Goal: Task Accomplishment & Management: Manage account settings

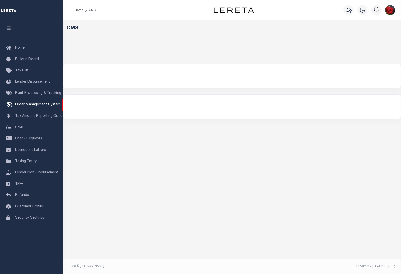
select select "200"
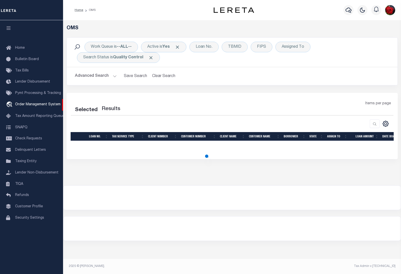
select select "200"
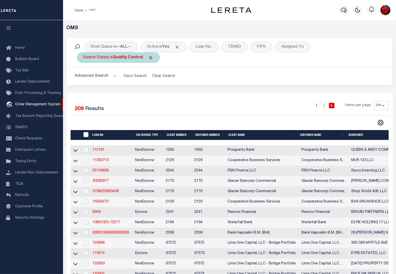
click at [150, 57] on span "Click to Remove" at bounding box center [150, 57] width 5 height 5
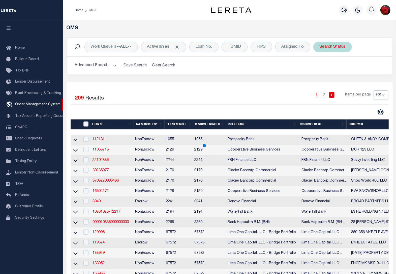
click at [332, 46] on div "Search Status" at bounding box center [333, 47] width 39 height 11
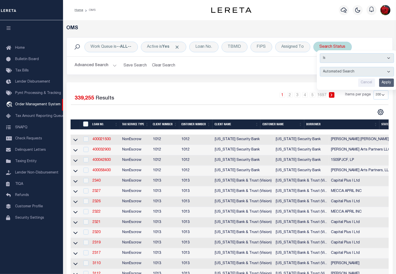
click at [388, 71] on select "Automated Search Bad Parcel Complete Duplicate Parcel High Dollar Reporting In …" at bounding box center [357, 72] width 74 height 10
select select "BP"
click at [321, 67] on select "Automated Search Bad Parcel Complete Duplicate Parcel High Dollar Reporting In …" at bounding box center [357, 72] width 74 height 10
click at [388, 84] on input "Apply" at bounding box center [386, 82] width 15 height 8
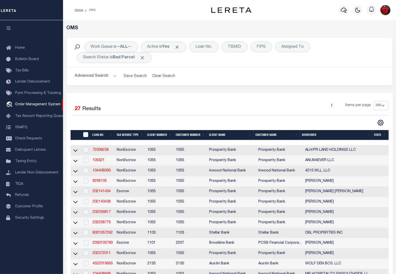
click at [380, 135] on th "State" at bounding box center [380, 135] width 16 height 10
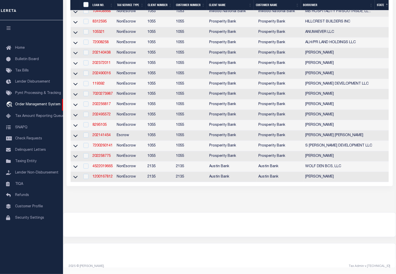
scroll to position [252, 0]
click at [102, 113] on link "202495572" at bounding box center [102, 115] width 18 height 4
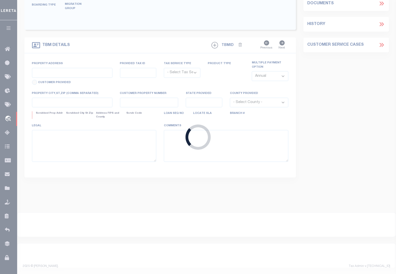
scroll to position [112, 0]
type input "202495572"
type input "[PERSON_NAME]"
select select
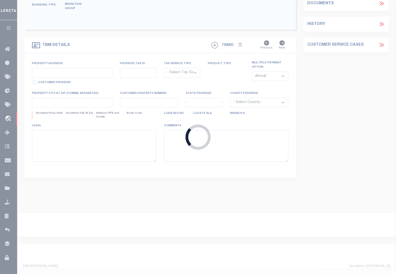
type input "1702 BAYOU BREEZE DR"
type input "[GEOGRAPHIC_DATA] [GEOGRAPHIC_DATA] 77523-8446"
select select "100"
select select "NonEscrow"
type input "1702 BAYOU BREEZE DR"
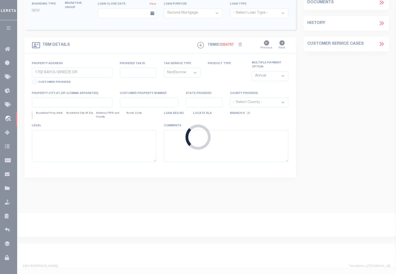
select select
type input "[GEOGRAPHIC_DATA]"
type textarea "[STREET_ADDRESS] THE PLANTATION ON [GEOGRAPHIC_DATA]"
select select "10463"
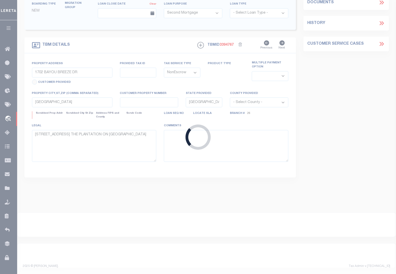
select select "3942"
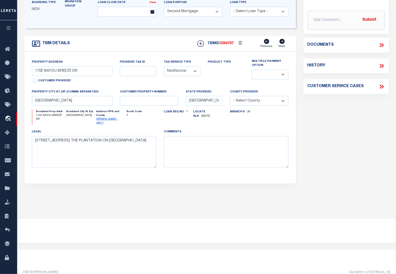
scroll to position [0, 0]
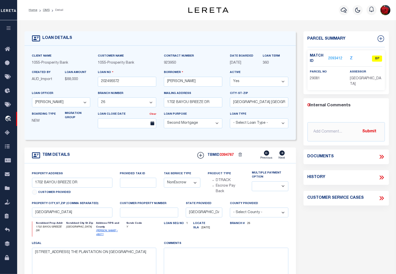
click at [341, 56] on link "2093412" at bounding box center [336, 58] width 14 height 5
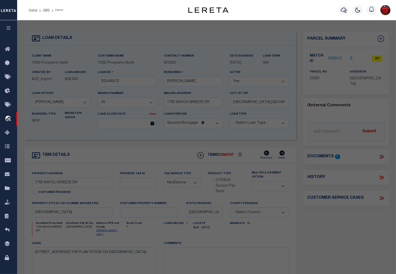
checkbox input "false"
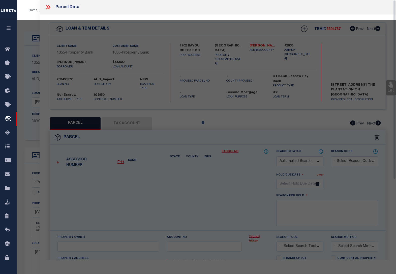
select select "BP"
type input "[PERSON_NAME] & [PERSON_NAME]"
select select "AGW"
select select
type input "1702 BAYOU BREEZE"
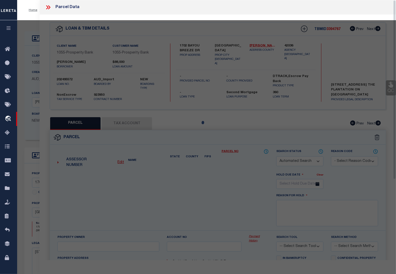
type input "COVE [GEOGRAPHIC_DATA]"
type textarea "LT 9 SEC 6 PLANTATION ON COTTON BAYOU"
type textarea "Goose creek isd is not collected for this property"
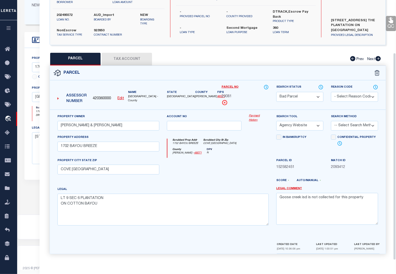
scroll to position [117, 0]
drag, startPoint x: 375, startPoint y: 248, endPoint x: 307, endPoint y: 249, distance: 67.9
click at [307, 249] on div "CREATED DATE [DATE] 10:36:06 pm LAST UPDATED [DATE] 1:00:51 pm LAST UPDATED BY …" at bounding box center [328, 247] width 103 height 12
click at [122, 61] on button "Tax Account" at bounding box center [127, 59] width 50 height 13
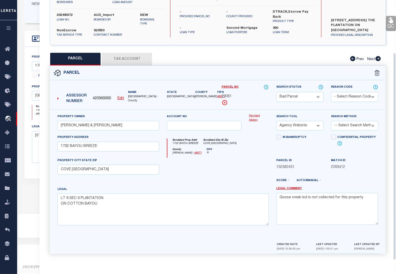
scroll to position [0, 0]
select select "100"
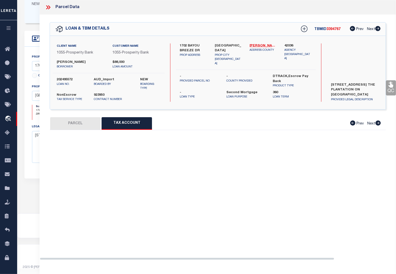
select select "100"
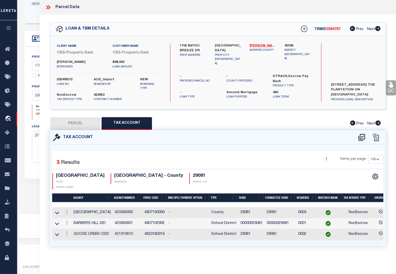
click at [69, 124] on button "PARCEL" at bounding box center [75, 123] width 50 height 13
select select "AS"
select select
checkbox input "false"
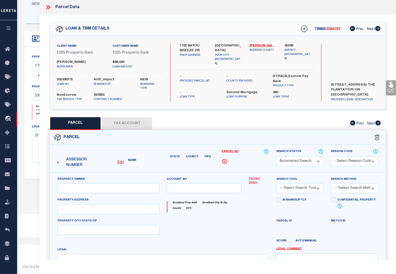
select select "BP"
type input "[PERSON_NAME] & [PERSON_NAME]"
select select "AGW"
select select
type input "1702 BAYOU BREEZE"
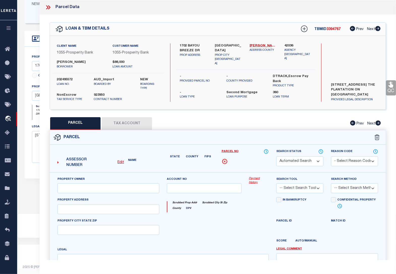
type input "COVE [GEOGRAPHIC_DATA]"
type textarea "LT 9 SEC 6 PLANTATION ON COTTON BAYOU"
type textarea "Goose creek isd is not collected for this property"
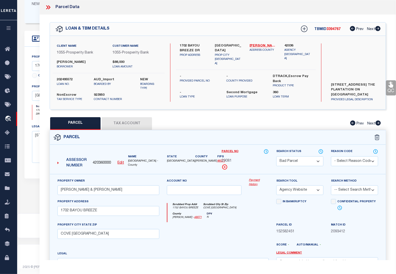
click at [304, 162] on select "Automated Search Bad Parcel Complete Duplicate Parcel High Dollar Reporting In …" at bounding box center [300, 161] width 47 height 10
select select "CP"
click at [277, 156] on select "Automated Search Bad Parcel Complete Duplicate Parcel High Dollar Reporting In …" at bounding box center [300, 161] width 47 height 10
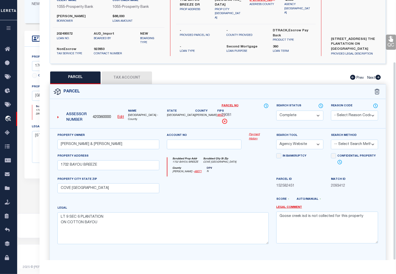
scroll to position [81, 0]
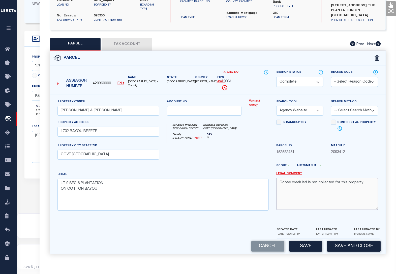
drag, startPoint x: 362, startPoint y: 184, endPoint x: 255, endPoint y: 191, distance: 107.4
click at [255, 191] on div "Property Owner [PERSON_NAME] & [PERSON_NAME] Account no Payment History Search …" at bounding box center [218, 157] width 329 height 116
click at [308, 245] on button "Save" at bounding box center [306, 246] width 33 height 11
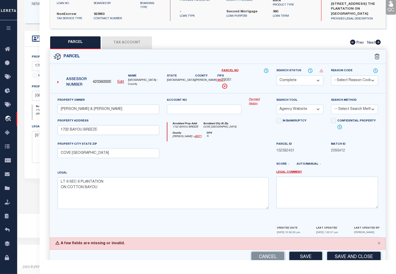
click at [298, 79] on select "Automated Search Bad Parcel Complete Duplicate Parcel High Dollar Reporting In …" at bounding box center [300, 80] width 47 height 10
click at [277, 75] on select "Automated Search Bad Parcel Complete Duplicate Parcel High Dollar Reporting In …" at bounding box center [300, 80] width 47 height 10
click at [308, 256] on button "Save" at bounding box center [306, 257] width 33 height 11
click at [228, 246] on div "Jurisdiction (Payeecode: 4820180016) must be set up for completed (CP) parcels" at bounding box center [218, 243] width 336 height 12
click at [268, 257] on button "Cancel" at bounding box center [268, 257] width 33 height 11
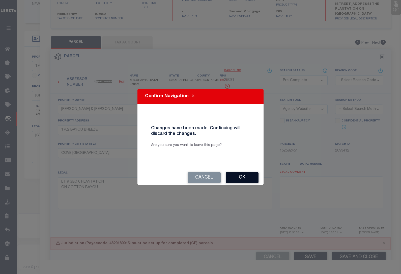
click at [235, 176] on button "Ok" at bounding box center [242, 177] width 33 height 11
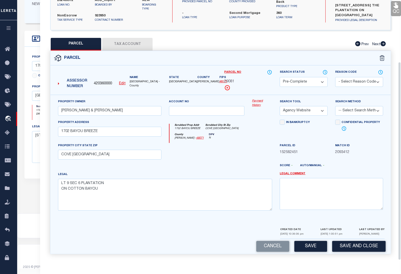
select select "BP"
type textarea "Goose creek isd is not collected for this property"
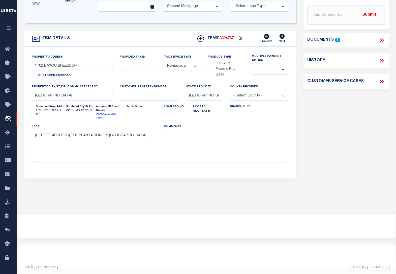
click at [237, 214] on div at bounding box center [206, 225] width 379 height 24
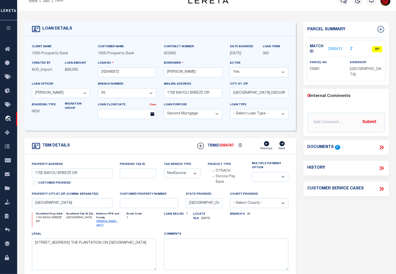
scroll to position [0, 0]
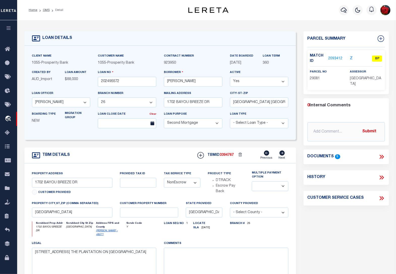
click at [333, 57] on link "2093412" at bounding box center [336, 58] width 14 height 5
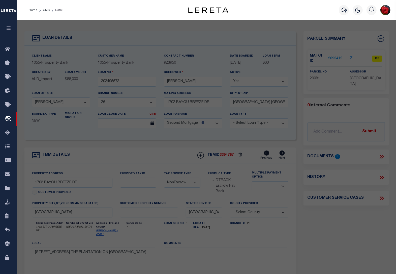
select select "AS"
select select
checkbox input "false"
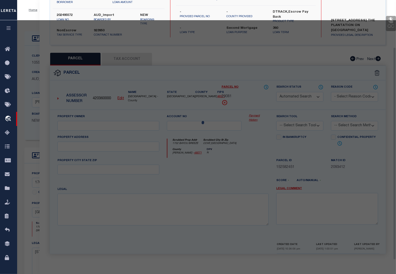
select select "BP"
type input "[PERSON_NAME] & [PERSON_NAME]"
select select "AGW"
select select
type input "1702 BAYOU BREEZE"
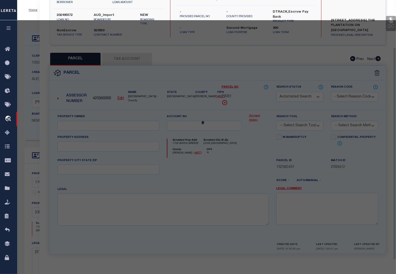
type input "COVE [GEOGRAPHIC_DATA]"
type textarea "LT 9 SEC 6 PLANTATION ON COTTON BAYOU"
type textarea "Goose creek isd is not collected for this property"
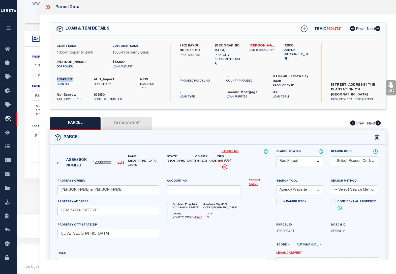
drag, startPoint x: 75, startPoint y: 80, endPoint x: 57, endPoint y: 80, distance: 18.2
click at [57, 80] on label "202495572" at bounding box center [72, 79] width 30 height 5
copy label "202495572"
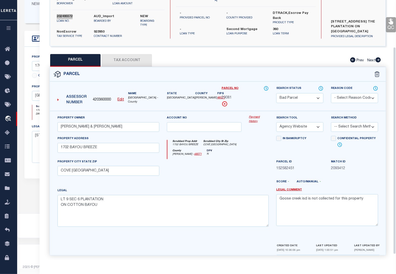
scroll to position [66, 0]
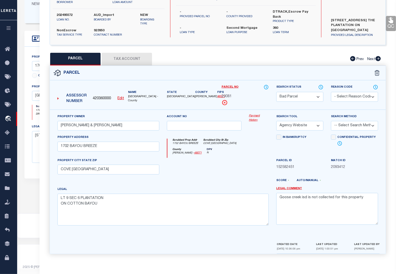
click at [256, 239] on div "Property Owner [PERSON_NAME] & [PERSON_NAME] Account no Payment History Search …" at bounding box center [218, 176] width 336 height 132
click at [204, 243] on div at bounding box center [162, 247] width 221 height 12
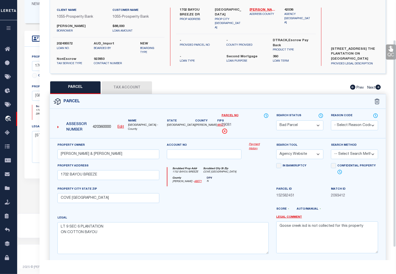
scroll to position [34, 0]
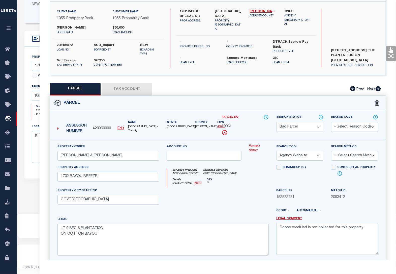
click at [225, 215] on div at bounding box center [232, 212] width 82 height 8
click at [319, 127] on select "Automated Search Bad Parcel Complete Duplicate Parcel High Dollar Reporting In …" at bounding box center [300, 127] width 47 height 10
select select "JR"
click at [277, 122] on select "Automated Search Bad Parcel Complete Duplicate Parcel High Dollar Reporting In …" at bounding box center [300, 127] width 47 height 10
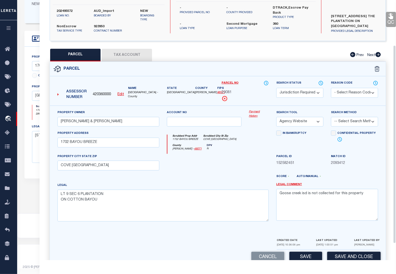
scroll to position [81, 0]
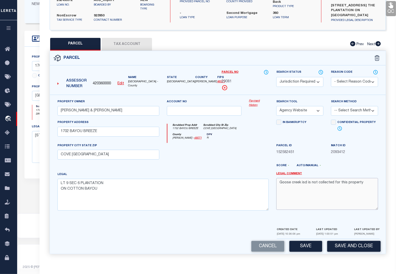
click at [364, 184] on textarea "Goose creek isd is not collected for this property" at bounding box center [328, 194] width 102 height 32
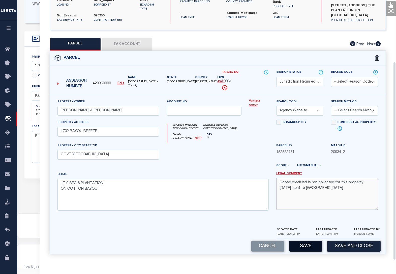
type textarea "Goose creek isd is not collected for this property [DATE]: sent to [GEOGRAPHIC_…"
click at [305, 246] on button "Save" at bounding box center [306, 246] width 33 height 11
select select "AS"
select select
checkbox input "false"
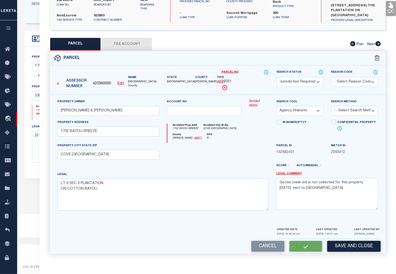
checkbox input "false"
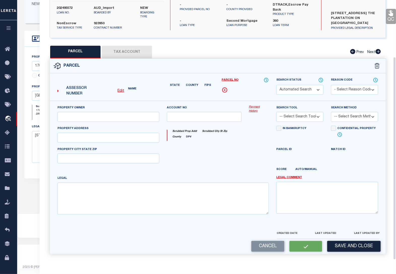
select select "JR"
type input "[PERSON_NAME] & [PERSON_NAME]"
select select "AGW"
select select
type input "1702 BAYOU BREEZE"
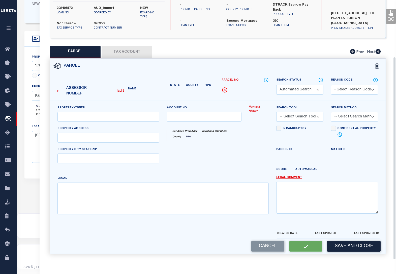
type input "COVE [GEOGRAPHIC_DATA]"
type textarea "LT 9 SEC 6 PLANTATION ON COTTON BAYOU"
type textarea "Goose creek isd is not collected for this property [DATE]: sent to [GEOGRAPHIC_…"
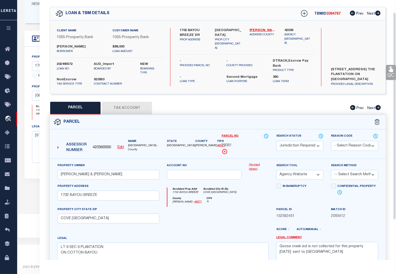
scroll to position [0, 0]
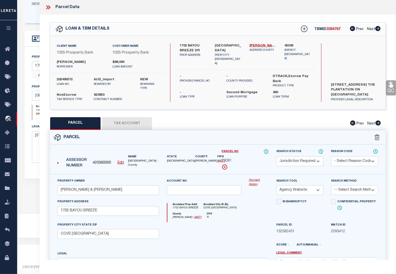
click at [47, 8] on icon at bounding box center [48, 7] width 7 height 7
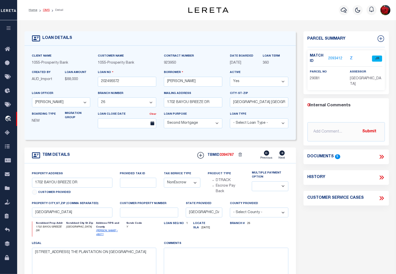
click at [45, 10] on link "OMS" at bounding box center [46, 10] width 7 height 3
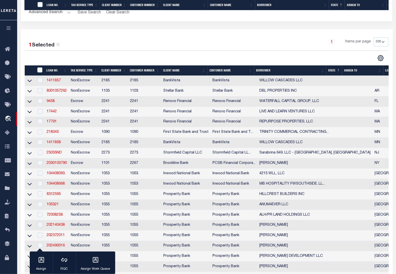
scroll to position [240, 0]
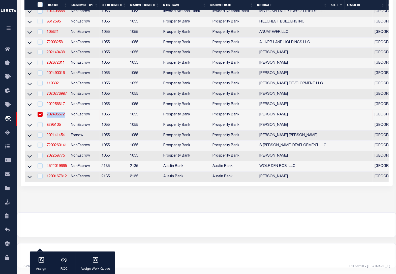
drag, startPoint x: 67, startPoint y: 109, endPoint x: 47, endPoint y: 111, distance: 20.1
click at [47, 111] on td "202495572" at bounding box center [57, 115] width 24 height 10
checkbox input "false"
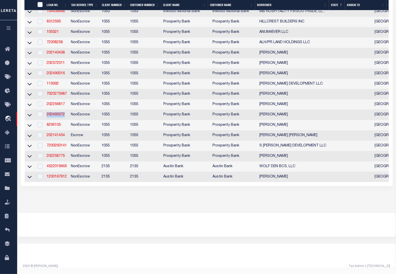
copy link "202495572"
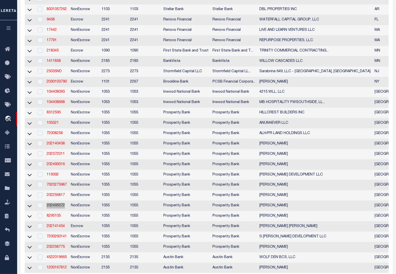
scroll to position [0, 0]
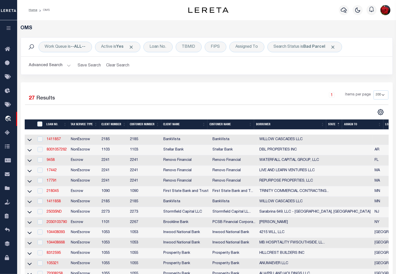
click at [290, 81] on div "Work Queue is --ALL-- Active is Yes Loan No. TBMID FIPS Assigned To Search Stat…" at bounding box center [207, 59] width 380 height 45
click at [313, 47] on b "Bad Parcel" at bounding box center [315, 47] width 22 height 4
select select "BP"
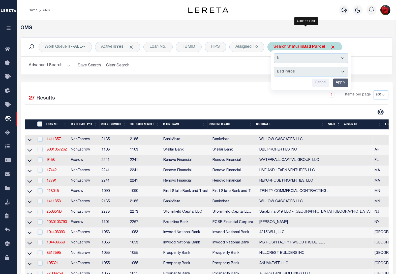
click at [344, 81] on input "Apply" at bounding box center [341, 82] width 15 height 8
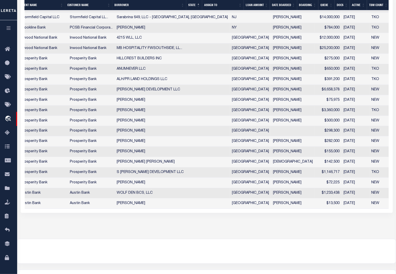
scroll to position [0, 106]
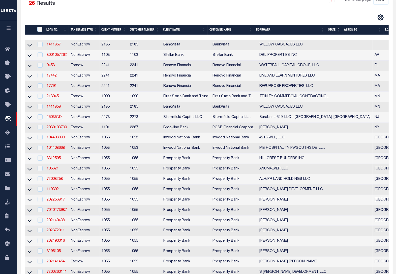
drag, startPoint x: 221, startPoint y: 37, endPoint x: 301, endPoint y: 38, distance: 80.0
click at [301, 38] on div at bounding box center [207, 37] width 364 height 5
click at [56, 160] on link "8312595" at bounding box center [54, 158] width 14 height 4
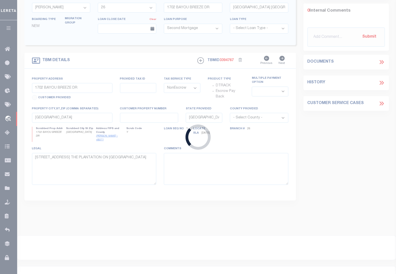
type input "8312595"
type input "HILLCREST BUILDERS INC"
select select "10637"
select select "4017"
type input "[STREET_ADDRESS][PERSON_NAME]"
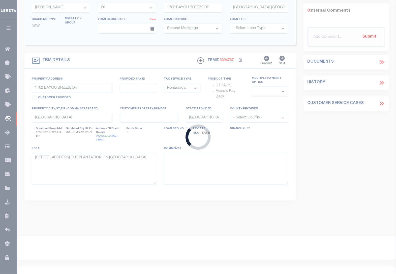
type input "[GEOGRAPHIC_DATA] TX 77055"
select select
type input "[STREET_ADDRESS]"
type input "0861710000009"
select select
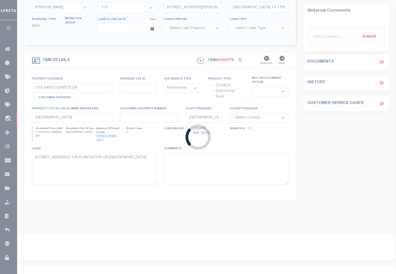
type input "[GEOGRAPHIC_DATA]"
type textarea "[STREET_ADDRESS][PERSON_NAME]"
select select "10637"
select select "4017"
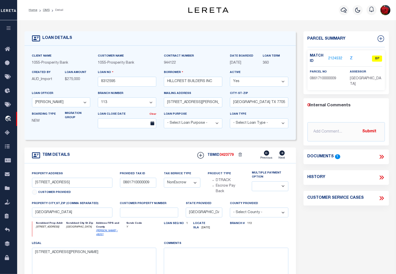
click at [337, 58] on link "2124532" at bounding box center [336, 58] width 14 height 5
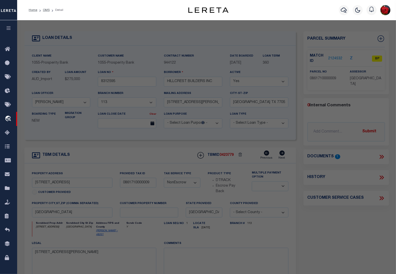
select select "AS"
select select
checkbox input "false"
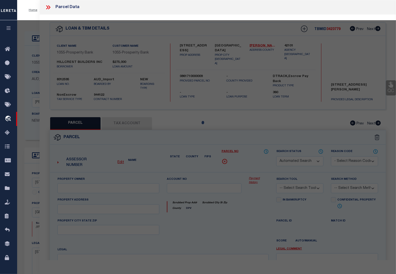
select select "BP"
type input "[PERSON_NAME]"
select select "AGW"
select select
type input "[STREET_ADDRESS]"
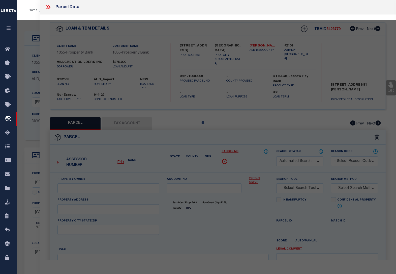
checkbox input "false"
type input "[GEOGRAPHIC_DATA] TX 77055"
type textarea "LT 9 BLK 11 SPRING BRANCH [PERSON_NAME] SEC 2"
type textarea "Per Equi-Tax - These parcels carry State Class Codes that the Spring Branch Man…"
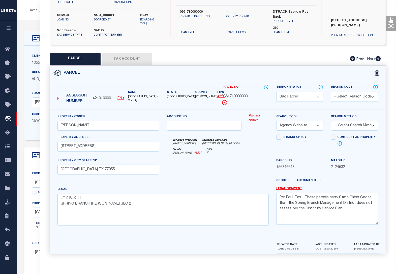
click at [138, 56] on button "Tax Account" at bounding box center [127, 59] width 50 height 13
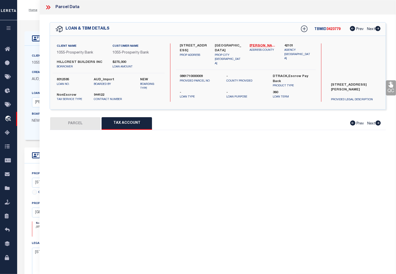
select select "100"
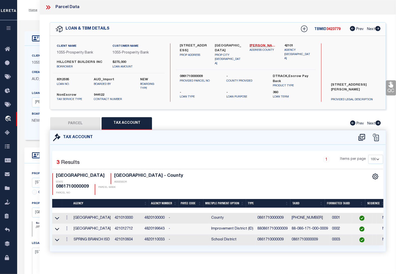
click at [47, 6] on icon at bounding box center [47, 7] width 2 height 4
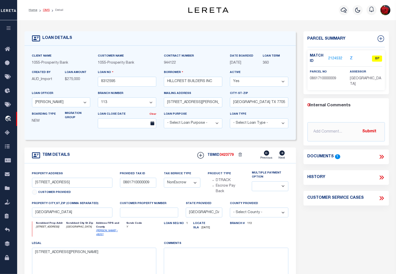
click at [45, 11] on link "OMS" at bounding box center [46, 10] width 7 height 3
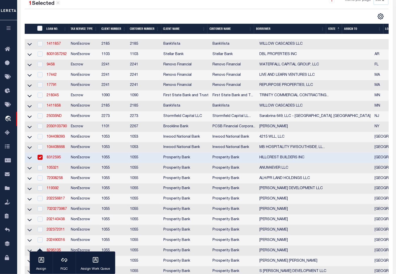
click at [42, 160] on input "checkbox" at bounding box center [40, 157] width 5 height 5
checkbox input "false"
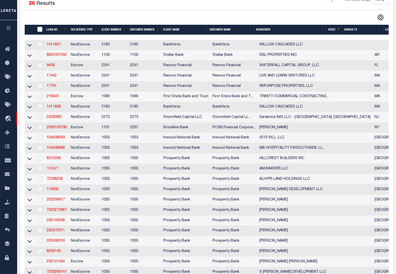
click at [52, 170] on link "105321" at bounding box center [53, 169] width 12 height 4
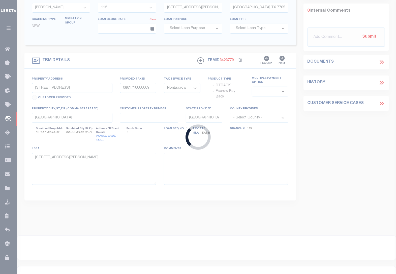
type input "105321"
type input "ANUM4EVER LLC"
select select "10684"
select select "4092"
type input "[STREET_ADDRESS]"
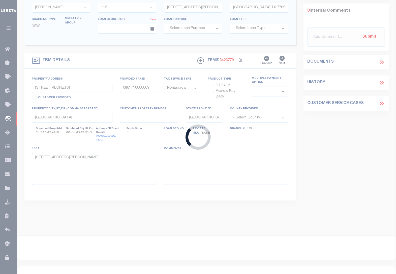
type input "[GEOGRAPHIC_DATA] TX 77079"
select select
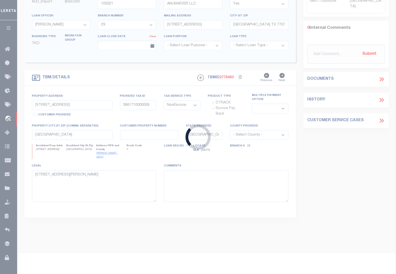
type input "5900 & TBD 7TH ST"
select select
type input "[GEOGRAPHIC_DATA]"
type input "2"
select select
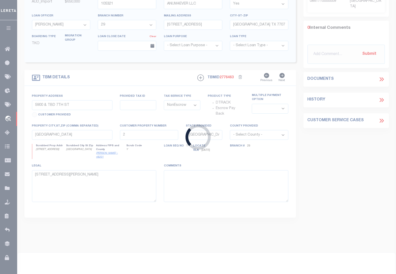
type textarea "5900 & TBD [GEOGRAPHIC_DATA] TRACT 6 13.03 AC IN THE I & G N R R CO SURV 5 BLK …"
select select "10684"
select select "4092"
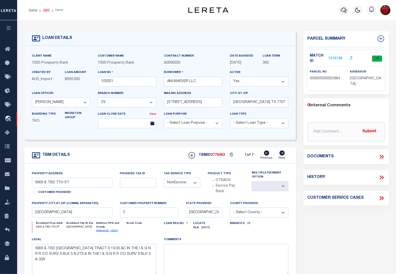
click at [44, 9] on link "OMS" at bounding box center [46, 10] width 7 height 3
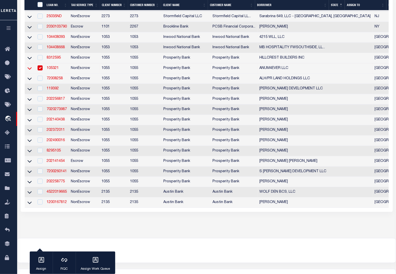
click at [30, 71] on icon at bounding box center [30, 68] width 4 height 5
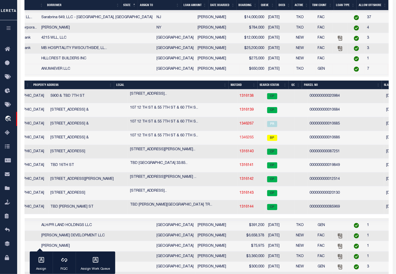
click at [240, 139] on link "1346265" at bounding box center [247, 138] width 14 height 4
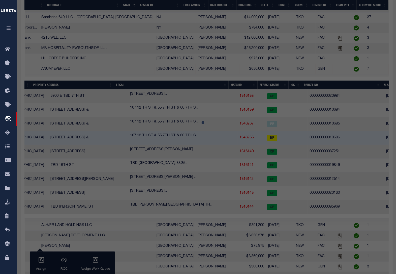
select select "AS"
select select
checkbox input "false"
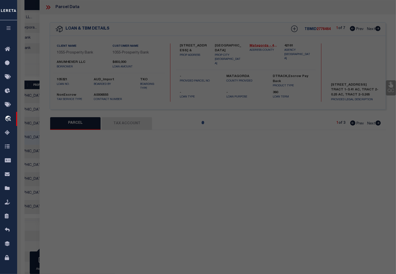
select select "BP"
type input "ANUM4EVER LLC"
type input "[PHONE_NUMBER]"
select select
type input "[STREET_ADDRESS]"
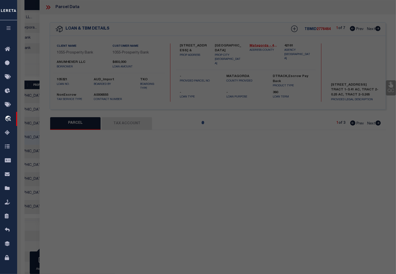
checkbox input "false"
type input "[GEOGRAPHIC_DATA]"
type textarea "AB 0009, [PERSON_NAME] & [PERSON_NAME], ACRES 0.25"
type textarea "tax office does not have this tax ID for this owner or property address"
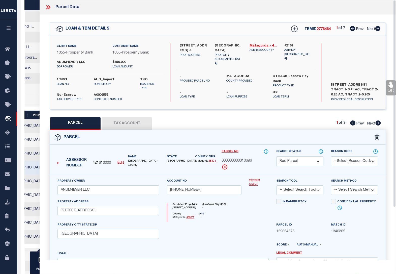
scroll to position [158, 0]
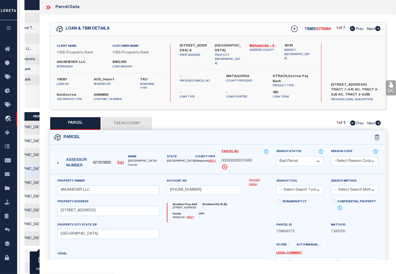
click at [135, 121] on button "Tax Account" at bounding box center [127, 123] width 50 height 13
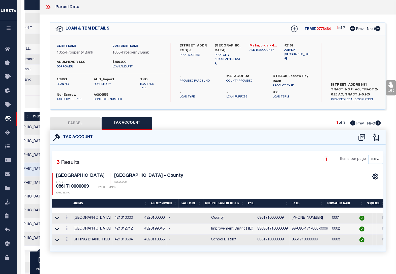
select select "100"
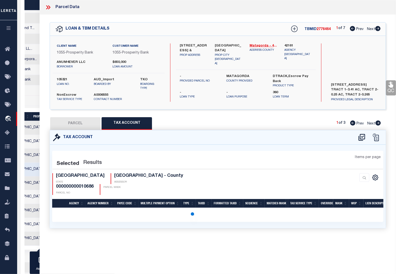
select select "100"
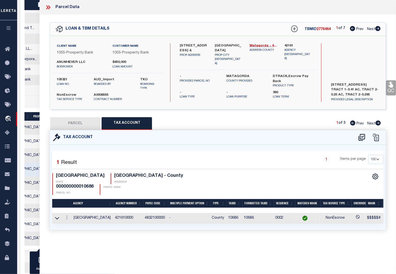
scroll to position [0, 220]
click at [47, 8] on icon at bounding box center [48, 7] width 7 height 7
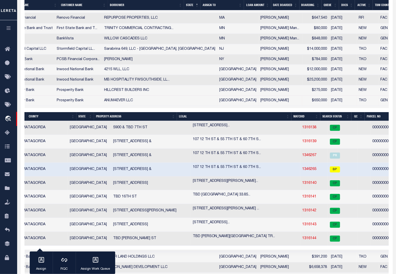
scroll to position [0, 128]
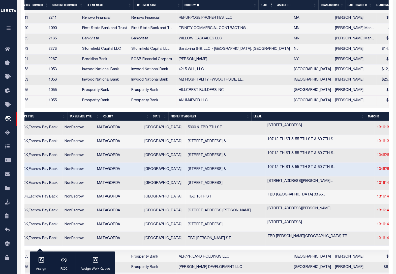
click at [377, 171] on link "1346265" at bounding box center [384, 169] width 14 height 4
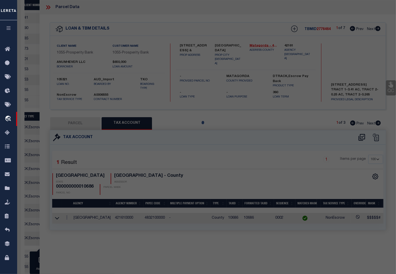
select select "AS"
checkbox input "false"
select select "BP"
type input "ANUM4EVER LLC"
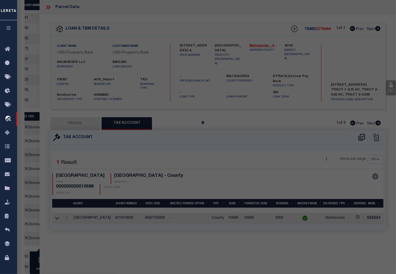
type input "[PHONE_NUMBER]"
select select
type input "[STREET_ADDRESS]"
checkbox input "false"
type input "[GEOGRAPHIC_DATA]"
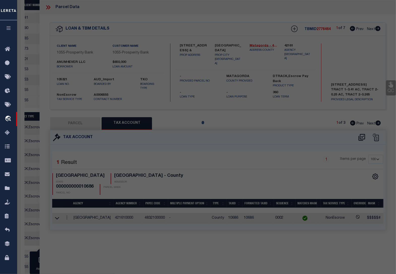
type textarea "AB 0009, [PERSON_NAME] & [PERSON_NAME], ACRES 0.25"
type textarea "tax office does not have this tax ID for this owner or property address"
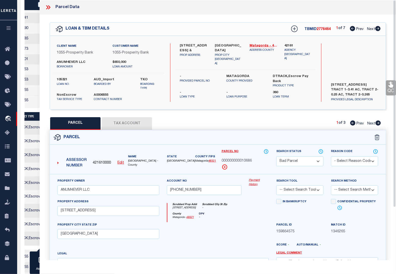
scroll to position [0, 82]
click at [295, 160] on select "Automated Search Bad Parcel Complete Duplicate Parcel High Dollar Reporting In …" at bounding box center [300, 161] width 47 height 10
select select "PR"
click at [277, 156] on select "Automated Search Bad Parcel Complete Duplicate Parcel High Dollar Reporting In …" at bounding box center [300, 161] width 47 height 10
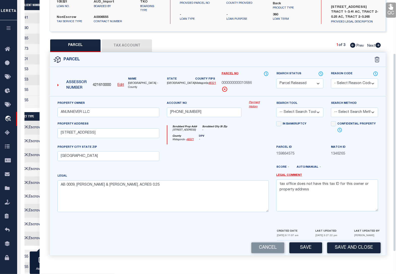
scroll to position [81, 0]
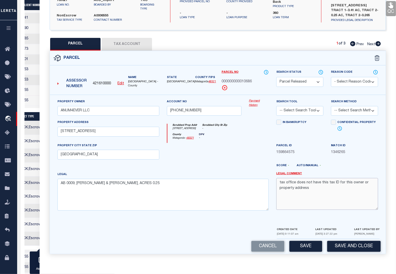
click at [333, 194] on textarea "tax office does not have this tax ID for this owner or property address" at bounding box center [328, 194] width 102 height 32
click at [257, 151] on div at bounding box center [259, 153] width 27 height 21
click at [279, 184] on textarea "tax office does not have this tax ID for this owner or property address" at bounding box center [328, 194] width 102 height 32
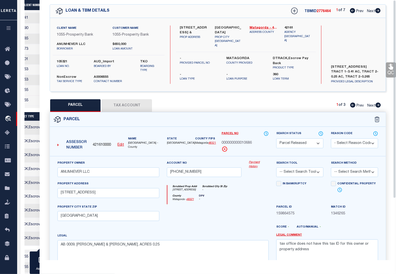
scroll to position [0, 0]
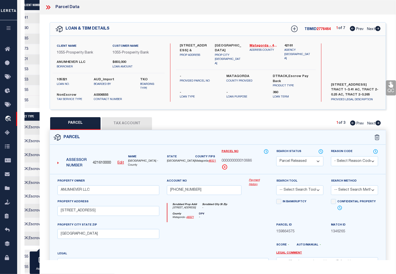
click at [48, 8] on icon at bounding box center [48, 7] width 7 height 7
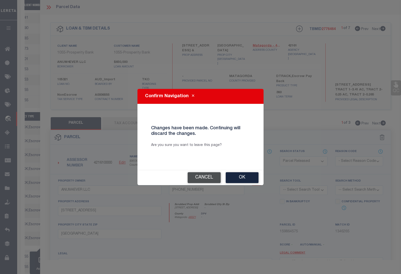
drag, startPoint x: 207, startPoint y: 181, endPoint x: 246, endPoint y: 184, distance: 38.5
click at [207, 180] on button "Cancel" at bounding box center [204, 177] width 33 height 11
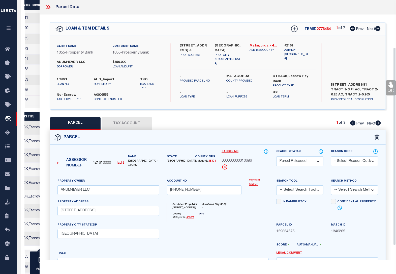
scroll to position [81, 0]
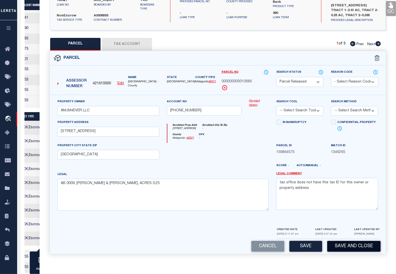
click at [339, 244] on button "Save and Close" at bounding box center [354, 246] width 53 height 11
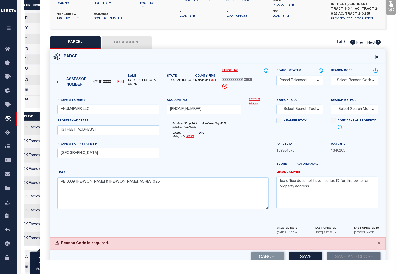
click at [357, 83] on select "- Select Reason Code - 099 - Other (Provide additional detail) ACT - Agency Cha…" at bounding box center [354, 80] width 47 height 10
select select "PPR"
click at [331, 75] on select "- Select Reason Code - 099 - Other (Provide additional detail) ACT - Agency Cha…" at bounding box center [354, 80] width 47 height 10
click at [340, 257] on button "Save and Close" at bounding box center [354, 257] width 53 height 11
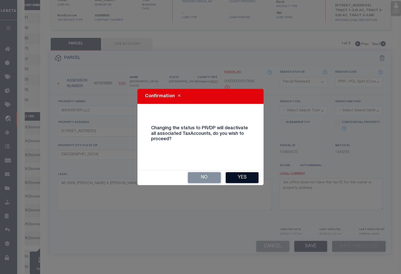
click at [238, 178] on button "Yes" at bounding box center [242, 177] width 33 height 11
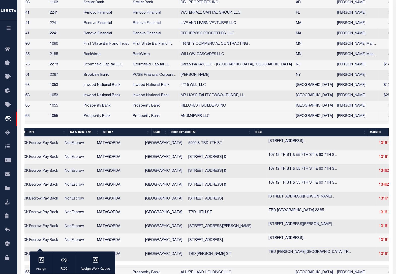
scroll to position [0, 82]
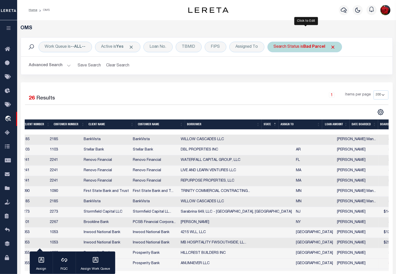
click at [315, 46] on b "Bad Parcel" at bounding box center [315, 47] width 22 height 4
select select "BP"
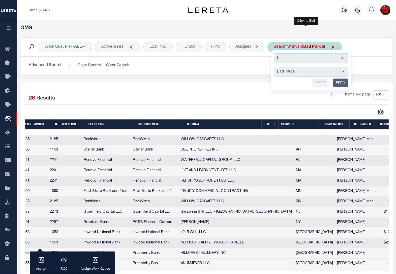
click at [341, 83] on input "Apply" at bounding box center [341, 82] width 15 height 8
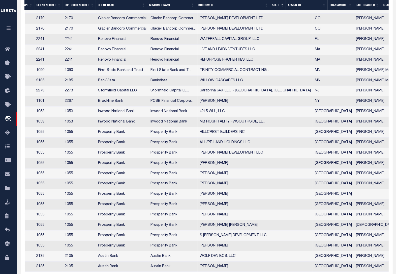
scroll to position [0, 12]
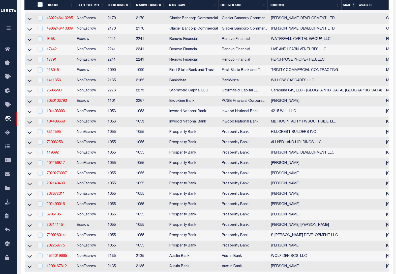
click at [58, 134] on link "8312595" at bounding box center [54, 132] width 14 height 4
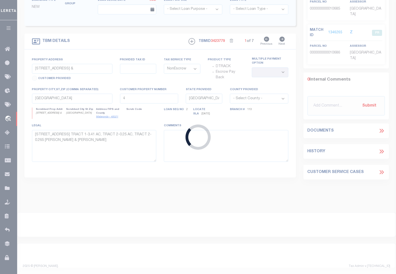
scroll to position [117, 0]
type input "8312595"
type input "HILLCREST BUILDERS INC"
select select "10637"
select select "4017"
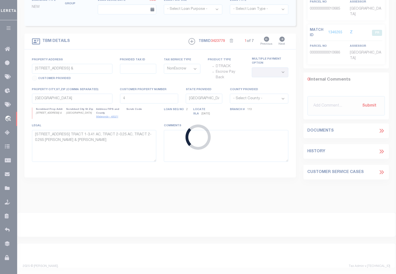
type input "[STREET_ADDRESS][PERSON_NAME]"
type input "[GEOGRAPHIC_DATA] TX 77055"
select select
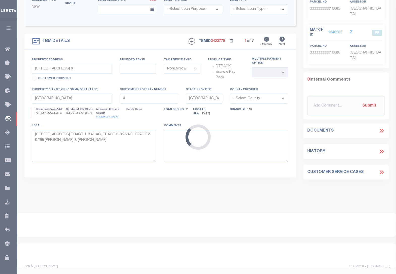
type input "[STREET_ADDRESS]"
type input "0861710000009"
select select
type input "[GEOGRAPHIC_DATA]"
type textarea "[STREET_ADDRESS][PERSON_NAME]"
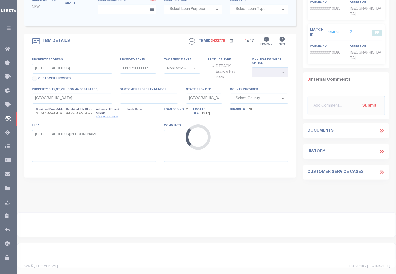
select select "10637"
select select "4017"
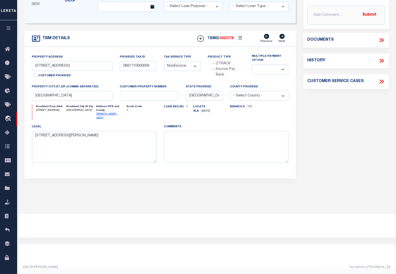
scroll to position [0, 0]
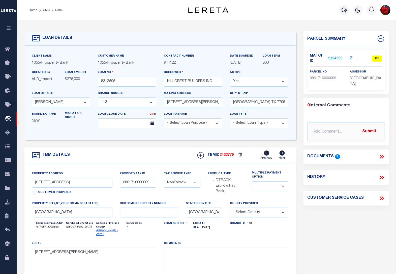
click at [336, 57] on link "2124532" at bounding box center [336, 58] width 14 height 5
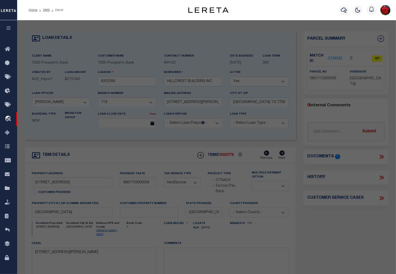
select select "AS"
checkbox input "false"
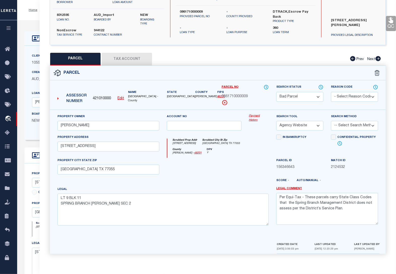
scroll to position [19, 0]
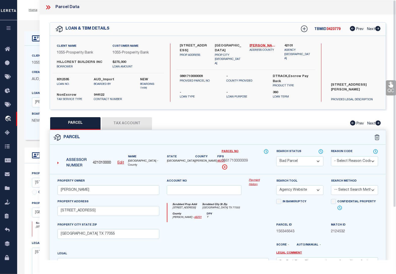
click at [49, 7] on icon at bounding box center [48, 7] width 7 height 7
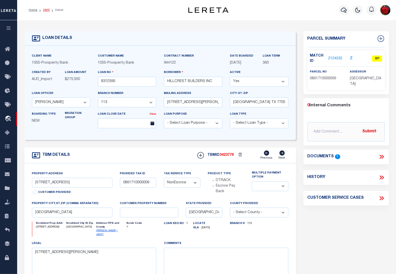
click at [44, 9] on link "OMS" at bounding box center [46, 10] width 7 height 3
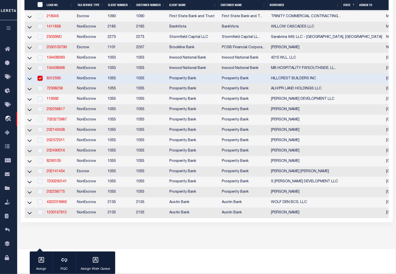
click at [39, 81] on input "checkbox" at bounding box center [40, 78] width 5 height 5
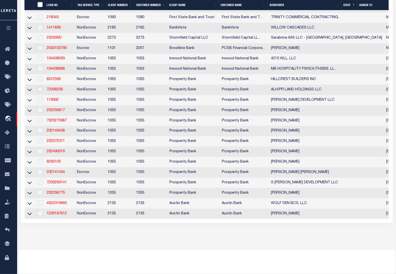
click at [39, 92] on input "checkbox" at bounding box center [40, 89] width 5 height 5
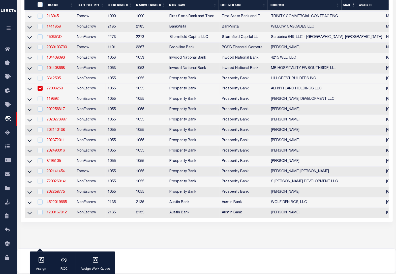
click at [53, 90] on link "72008258" at bounding box center [55, 89] width 16 height 4
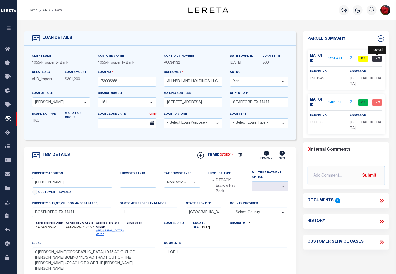
click at [376, 59] on span "INC" at bounding box center [377, 59] width 10 height 6
click at [331, 56] on link "1250471" at bounding box center [336, 58] width 14 height 5
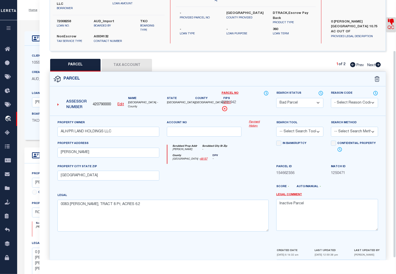
click at [391, 23] on icon at bounding box center [391, 22] width 6 height 6
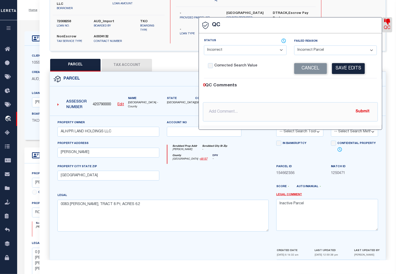
click at [391, 23] on link "QC" at bounding box center [388, 24] width 10 height 15
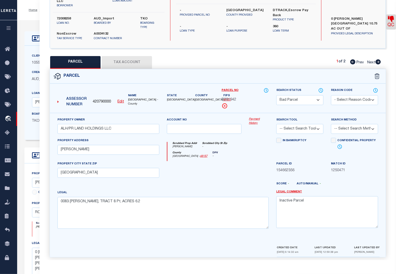
click at [253, 182] on div at bounding box center [232, 186] width 82 height 8
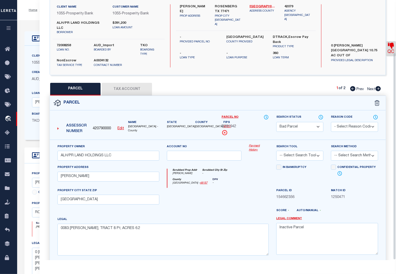
scroll to position [66, 0]
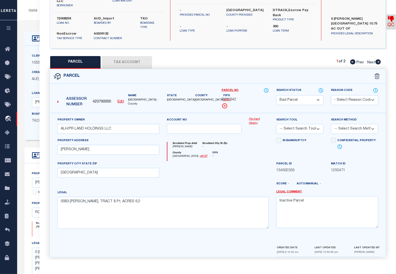
click at [133, 56] on button "Tax Account" at bounding box center [127, 62] width 50 height 13
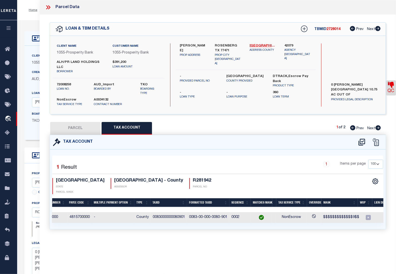
scroll to position [0, 92]
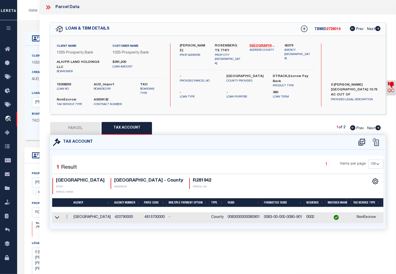
click at [75, 125] on button "PARCEL" at bounding box center [75, 128] width 50 height 13
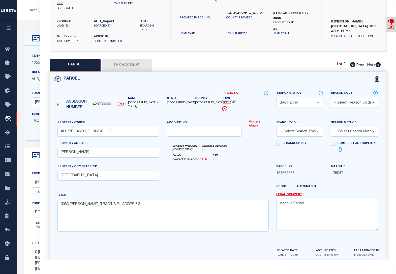
click at [303, 98] on select "Automated Search Bad Parcel Complete Duplicate Parcel High Dollar Reporting In …" at bounding box center [300, 103] width 47 height 10
click at [277, 98] on select "Automated Search Bad Parcel Complete Duplicate Parcel High Dollar Reporting In …" at bounding box center [300, 103] width 47 height 10
click at [144, 205] on textarea "0083 [PERSON_NAME], TRACT 8 Pt, ACRES 6.2" at bounding box center [163, 216] width 211 height 32
drag, startPoint x: 182, startPoint y: 128, endPoint x: 179, endPoint y: 128, distance: 2.5
click at [182, 128] on input "text" at bounding box center [204, 132] width 74 height 10
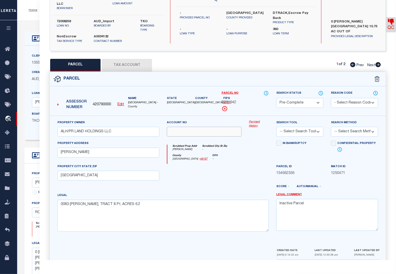
click at [177, 128] on input "text" at bounding box center [204, 132] width 74 height 10
click at [145, 202] on textarea "0083 [PERSON_NAME], TRACT 8 Pt, ACRES 6.2" at bounding box center [163, 216] width 211 height 32
click at [138, 205] on textarea "0083 [PERSON_NAME], TRACT 8 Pt, ACRES 6.2" at bounding box center [163, 216] width 211 height 32
paste textarea "Geographic ID: 0083-00-000-0080-901"
click at [160, 208] on textarea "0083 [PERSON_NAME], TRACT 8 Pt, ACRES 6.2 Geographic ID: 0083-00-000-0080-901" at bounding box center [163, 216] width 211 height 32
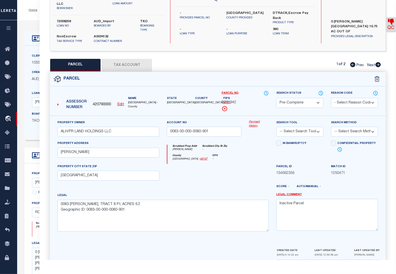
click at [229, 184] on div at bounding box center [232, 188] width 82 height 8
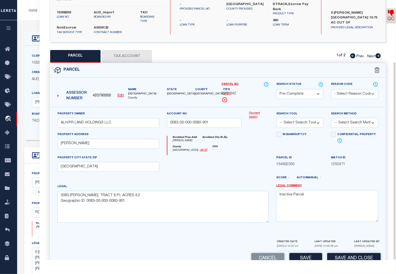
scroll to position [81, 0]
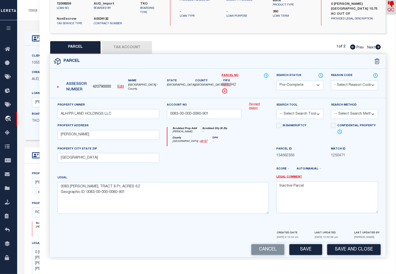
click at [309, 245] on button "Save" at bounding box center [306, 249] width 33 height 11
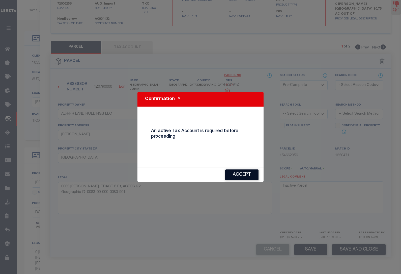
click at [240, 175] on button "Accept" at bounding box center [241, 174] width 33 height 11
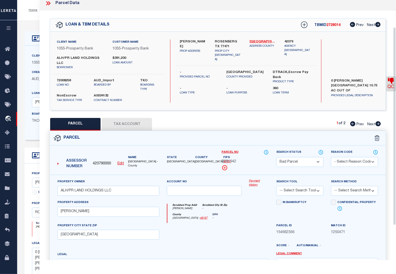
scroll to position [0, 0]
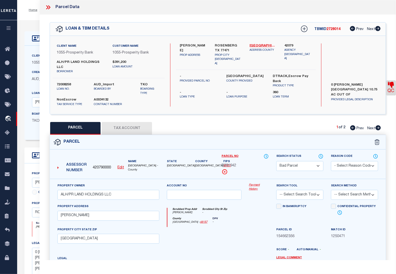
click at [46, 6] on icon at bounding box center [48, 7] width 7 height 7
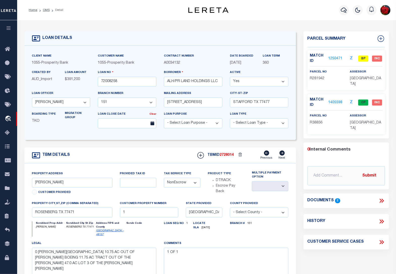
click at [260, 83] on select "Yes No" at bounding box center [259, 82] width 59 height 10
click at [254, 81] on select "Yes No" at bounding box center [259, 82] width 59 height 10
click at [362, 57] on span "BP" at bounding box center [364, 59] width 10 height 6
click at [335, 57] on link "1250471" at bounding box center [336, 58] width 14 height 5
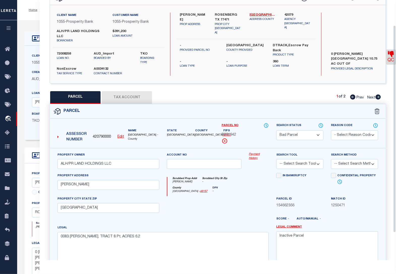
scroll to position [32, 0]
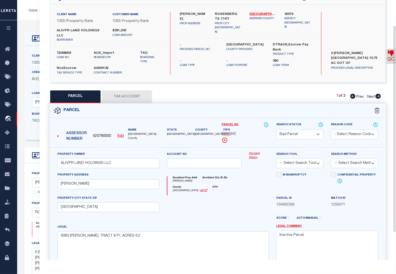
click at [302, 131] on select "Automated Search Bad Parcel Complete Duplicate Parcel High Dollar Reporting In …" at bounding box center [300, 134] width 47 height 10
click at [277, 129] on select "Automated Search Bad Parcel Complete Duplicate Parcel High Dollar Reporting In …" at bounding box center [300, 134] width 47 height 10
click at [334, 224] on label "Legal Comment" at bounding box center [328, 226] width 102 height 4
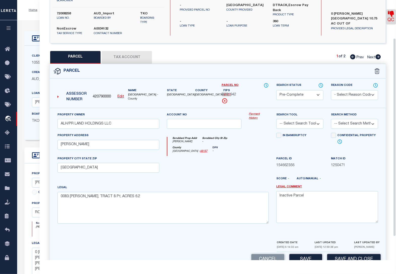
scroll to position [81, 0]
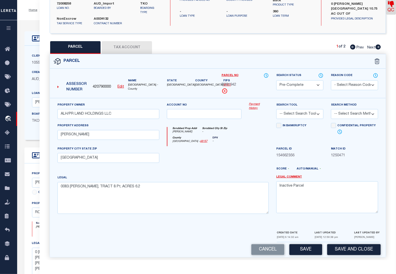
click at [120, 85] on u "Edit" at bounding box center [121, 87] width 7 height 4
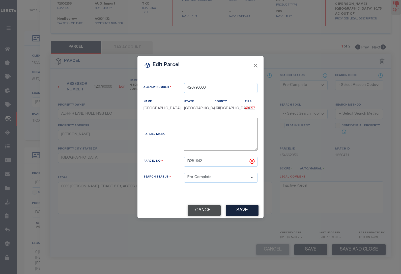
click at [206, 212] on button "Cancel" at bounding box center [204, 210] width 33 height 11
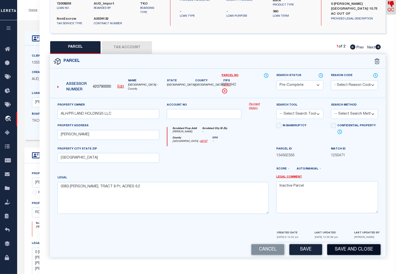
click at [336, 248] on button "Save and Close" at bounding box center [354, 249] width 53 height 11
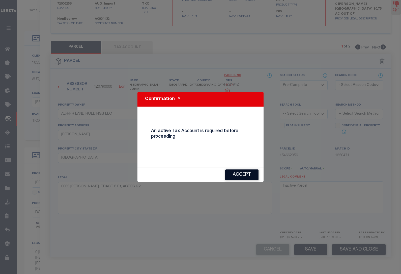
click at [233, 173] on button "Accept" at bounding box center [241, 174] width 33 height 11
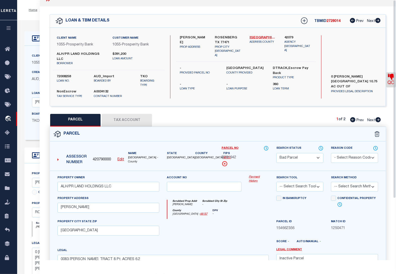
scroll to position [0, 0]
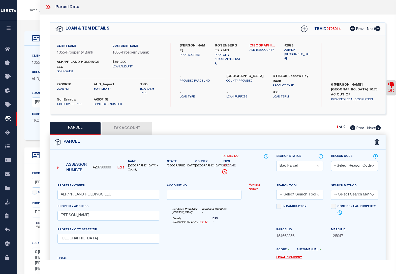
click at [378, 125] on icon at bounding box center [379, 127] width 6 height 5
click at [353, 125] on icon at bounding box center [352, 127] width 5 height 5
click at [318, 161] on select "Automated Search Bad Parcel Complete Duplicate Parcel High Dollar Reporting In …" at bounding box center [300, 166] width 47 height 10
click at [277, 161] on select "Automated Search Bad Parcel Complete Duplicate Parcel High Dollar Reporting In …" at bounding box center [300, 166] width 47 height 10
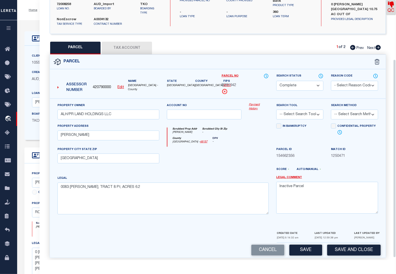
scroll to position [81, 0]
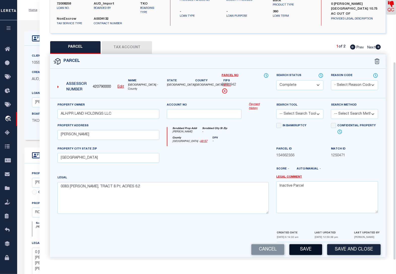
click at [314, 247] on button "Save" at bounding box center [306, 249] width 33 height 11
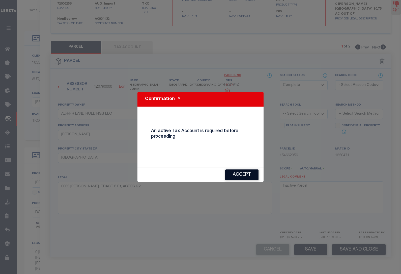
click at [240, 176] on button "Accept" at bounding box center [241, 174] width 33 height 11
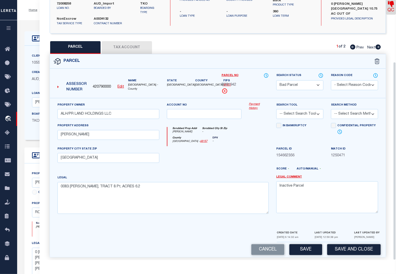
click at [212, 238] on div at bounding box center [162, 236] width 221 height 12
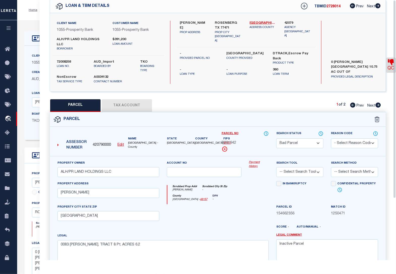
scroll to position [0, 0]
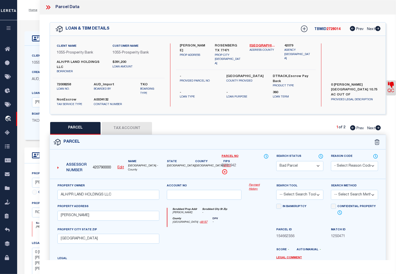
click at [46, 5] on icon at bounding box center [48, 7] width 7 height 7
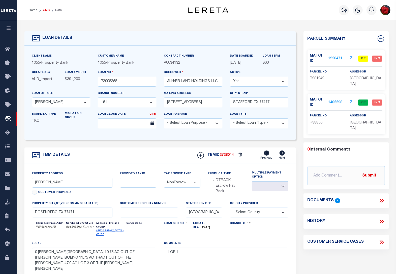
click at [47, 9] on link "OMS" at bounding box center [46, 10] width 7 height 3
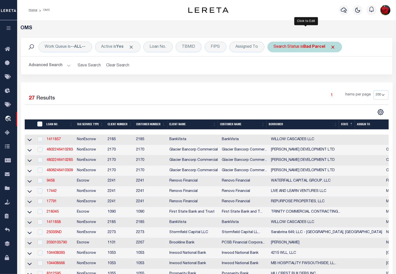
click at [318, 47] on b "Bad Parcel" at bounding box center [315, 47] width 22 height 4
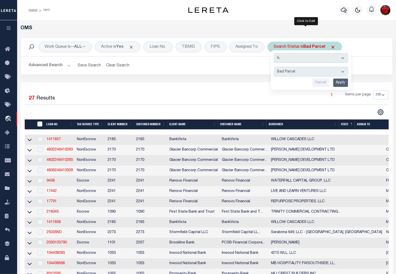
click at [340, 83] on input "Apply" at bounding box center [341, 82] width 15 height 8
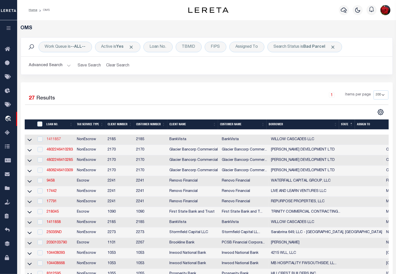
click at [59, 140] on link "1411857" at bounding box center [54, 140] width 14 height 4
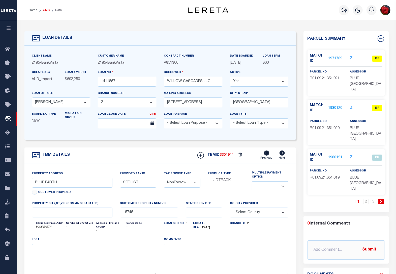
click at [46, 9] on link "OMS" at bounding box center [46, 10] width 7 height 3
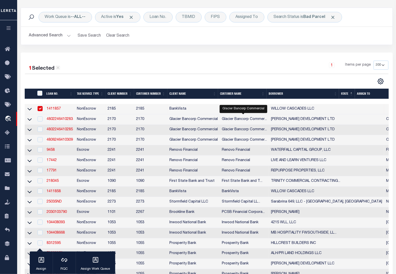
scroll to position [32, 0]
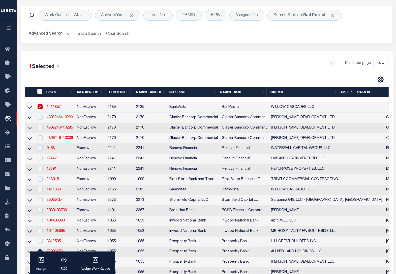
click at [52, 160] on link "17442" at bounding box center [52, 159] width 10 height 4
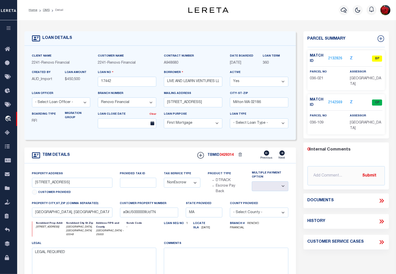
click at [338, 58] on link "2132826" at bounding box center [336, 58] width 14 height 5
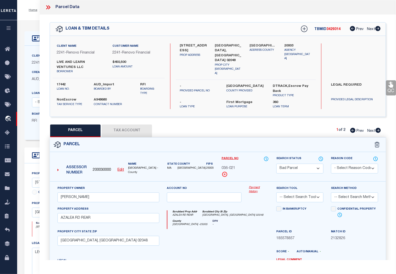
click at [378, 128] on icon at bounding box center [379, 130] width 6 height 5
click at [352, 128] on icon at bounding box center [352, 130] width 5 height 5
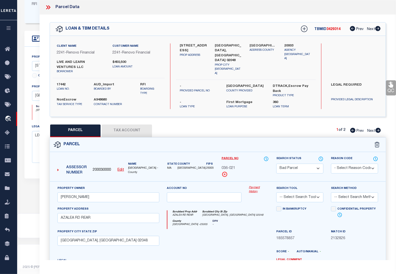
click at [265, 138] on div "Parcel" at bounding box center [218, 145] width 336 height 14
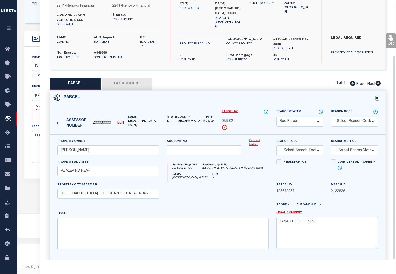
scroll to position [70, 0]
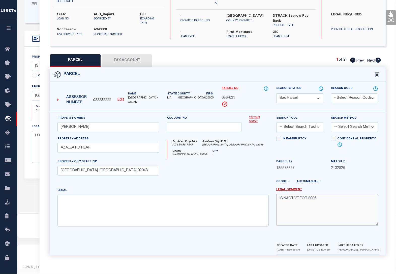
click at [307, 211] on textarea "ISINACTIVE FOR 2026" at bounding box center [328, 210] width 102 height 32
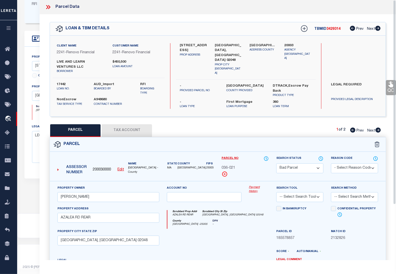
scroll to position [0, 0]
click at [301, 167] on select "Automated Search Bad Parcel Complete Duplicate Parcel High Dollar Reporting In …" at bounding box center [300, 169] width 47 height 10
click at [277, 164] on select "Automated Search Bad Parcel Complete Duplicate Parcel High Dollar Reporting In …" at bounding box center [300, 169] width 47 height 10
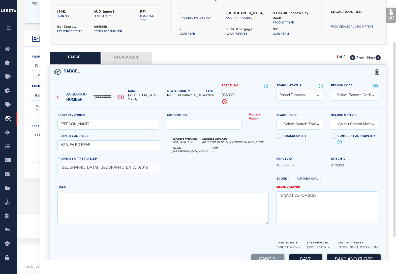
scroll to position [85, 0]
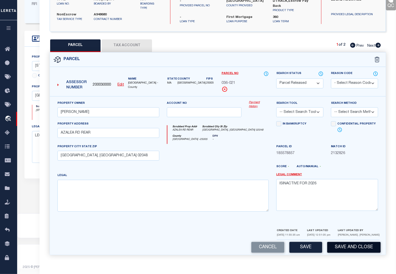
click at [341, 247] on button "Save and Close" at bounding box center [354, 247] width 53 height 11
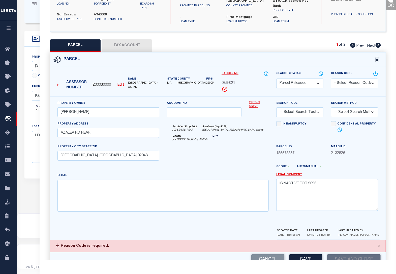
click at [343, 84] on select "- Select Reason Code - 099 - Other (Provide additional detail) ACT - Agency Cha…" at bounding box center [354, 83] width 47 height 10
click at [331, 78] on select "- Select Reason Code - 099 - Other (Provide additional detail) ACT - Agency Cha…" at bounding box center [354, 83] width 47 height 10
click at [338, 256] on button "Save and Close" at bounding box center [354, 259] width 53 height 11
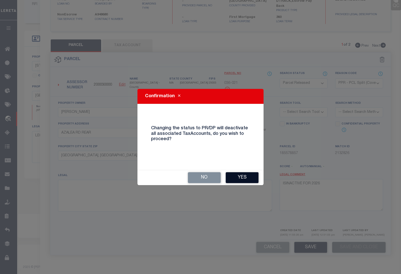
click at [234, 175] on button "Yes" at bounding box center [242, 177] width 33 height 11
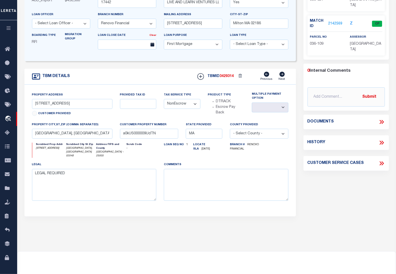
scroll to position [0, 0]
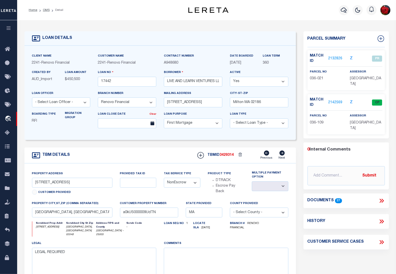
click at [392, 138] on div "Parcel Summary Match ID 2132826 Z parcel no 036-021 assessor Z 0" at bounding box center [346, 172] width 93 height 283
click at [47, 10] on link "OMS" at bounding box center [46, 10] width 7 height 3
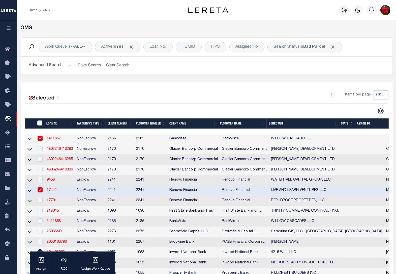
click at [39, 138] on input "checkbox" at bounding box center [40, 138] width 5 height 5
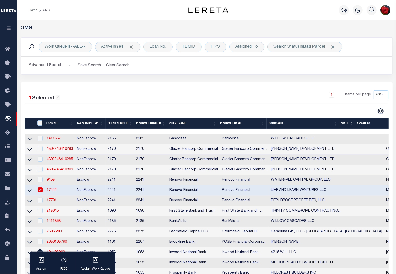
click at [40, 191] on input "checkbox" at bounding box center [40, 189] width 5 height 5
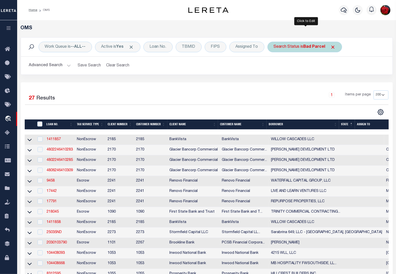
click at [314, 45] on b "Bad Parcel" at bounding box center [315, 47] width 22 height 4
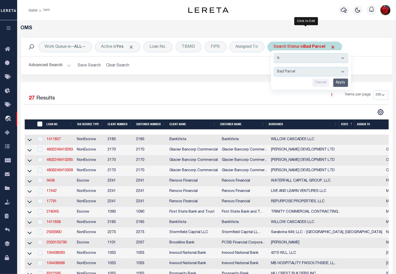
click at [341, 84] on input "Apply" at bounding box center [341, 82] width 15 height 8
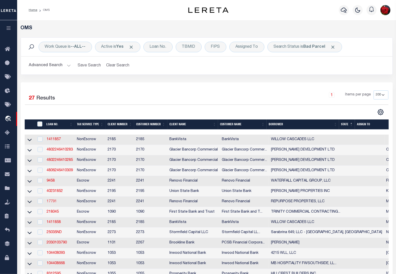
click at [53, 203] on link "17791" at bounding box center [52, 202] width 10 height 4
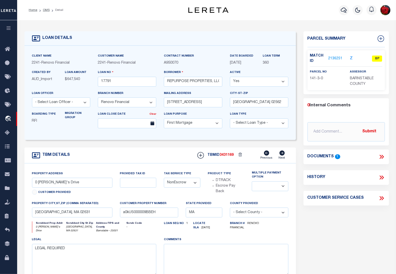
click at [332, 57] on link "2136251" at bounding box center [336, 58] width 14 height 5
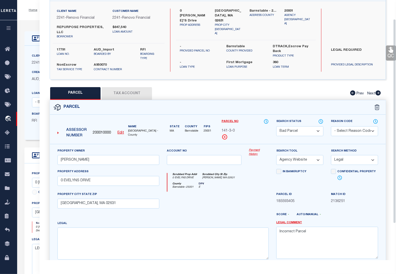
scroll to position [7, 0]
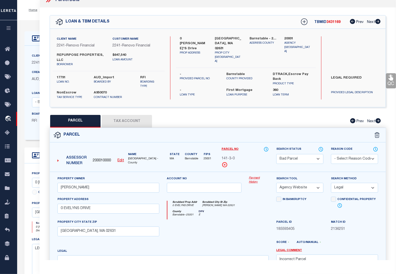
click at [132, 121] on button "Tax Account" at bounding box center [127, 121] width 50 height 13
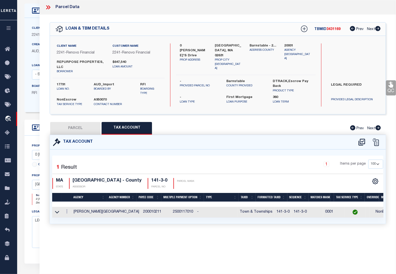
scroll to position [0, 0]
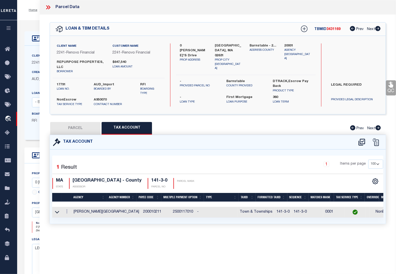
click at [87, 128] on button "PARCEL" at bounding box center [75, 128] width 50 height 13
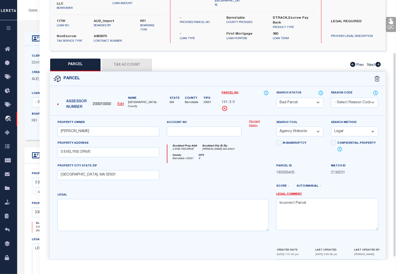
scroll to position [70, 0]
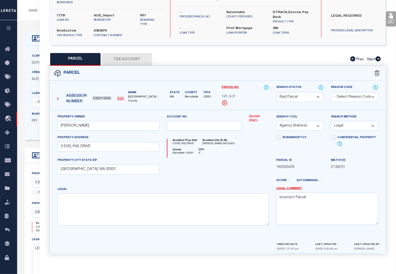
click at [295, 94] on select "Automated Search Bad Parcel Complete Duplicate Parcel High Dollar Reporting In …" at bounding box center [300, 97] width 47 height 10
click at [277, 92] on select "Automated Search Bad Parcel Complete Duplicate Parcel High Dollar Reporting In …" at bounding box center [300, 97] width 47 height 10
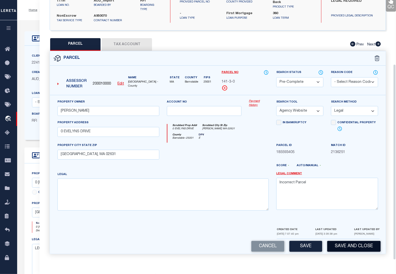
scroll to position [85, 0]
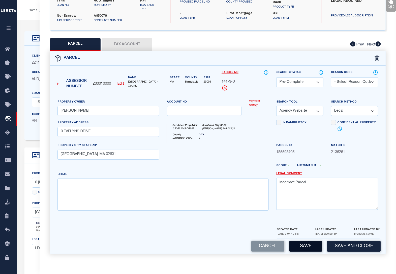
click at [301, 247] on button "Save" at bounding box center [306, 246] width 33 height 11
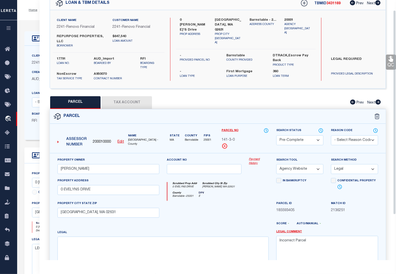
scroll to position [0, 0]
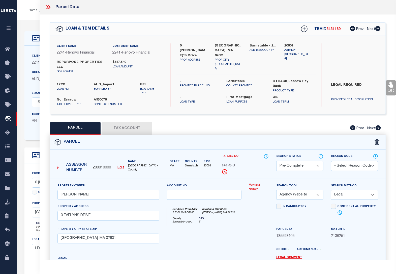
click at [253, 224] on div "County Barnstable - 25001 DPV E" at bounding box center [218, 221] width 101 height 9
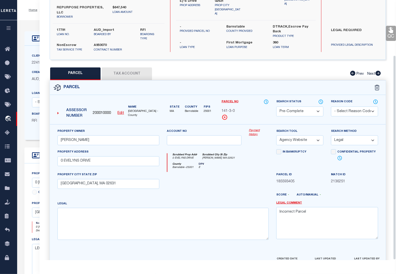
scroll to position [70, 0]
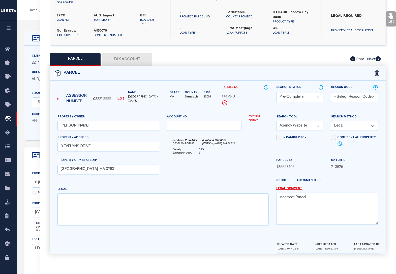
click at [127, 60] on button "Tax Account" at bounding box center [127, 59] width 50 height 13
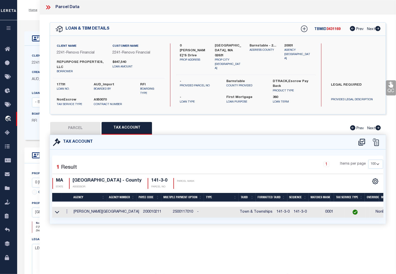
scroll to position [0, 0]
click at [76, 126] on button "PARCEL" at bounding box center [75, 128] width 50 height 13
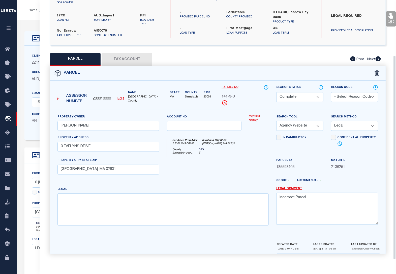
scroll to position [70, 0]
click at [309, 196] on textarea "Incorrect Parcel" at bounding box center [328, 209] width 102 height 32
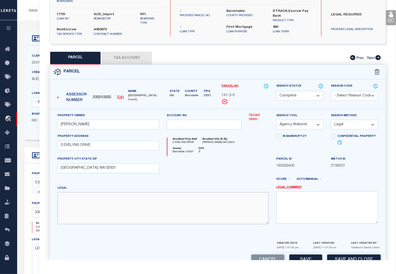
click at [184, 202] on textarea at bounding box center [163, 208] width 211 height 32
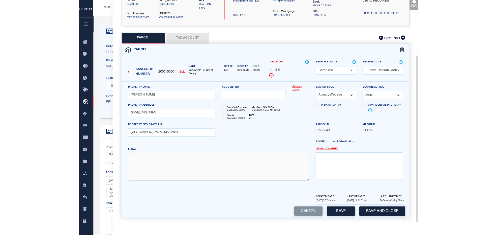
scroll to position [32, 0]
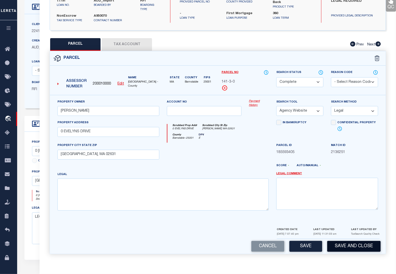
click at [337, 246] on button "Save and Close" at bounding box center [354, 246] width 53 height 11
